Goal: Find contact information: Find contact information

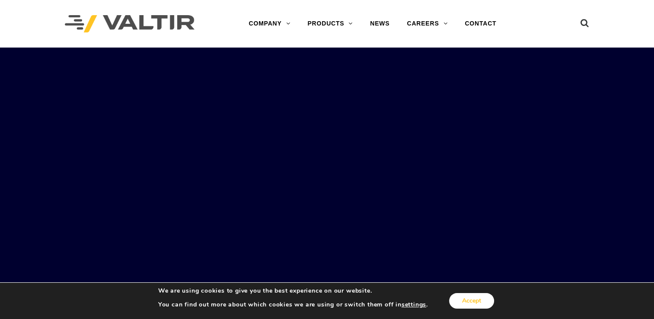
click at [472, 303] on button "Accept" at bounding box center [471, 301] width 45 height 16
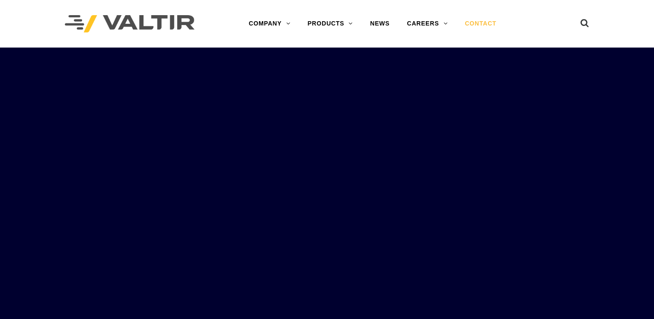
click at [481, 27] on link "CONTACT" at bounding box center [480, 23] width 49 height 17
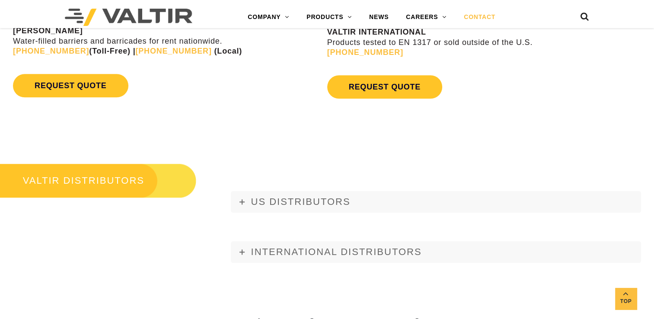
scroll to position [890, 0]
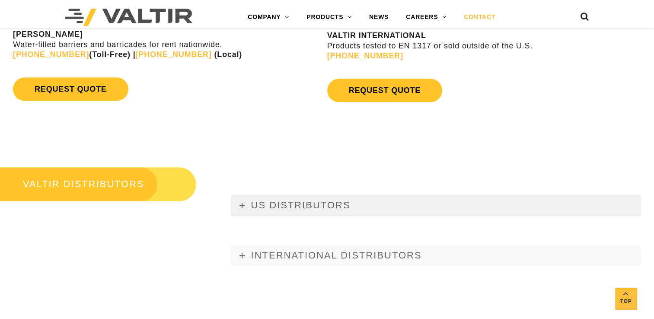
click at [287, 201] on span "US DISTRIBUTORS" at bounding box center [300, 205] width 99 height 11
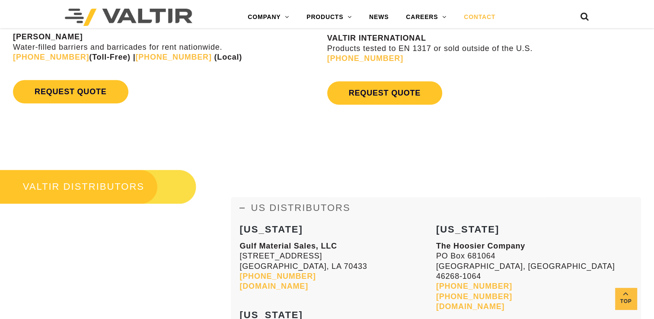
scroll to position [594, 0]
